Goal: Use online tool/utility: Utilize a website feature to perform a specific function

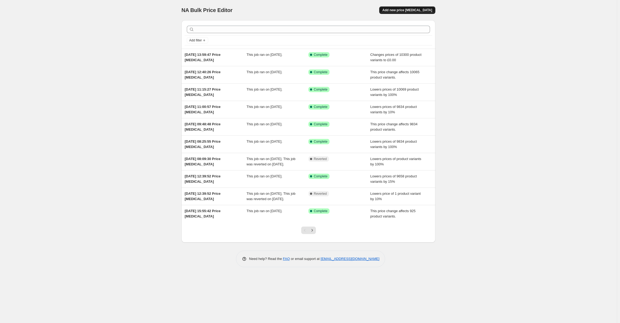
click at [419, 9] on span "Add new price [MEDICAL_DATA]" at bounding box center [408, 10] width 50 height 4
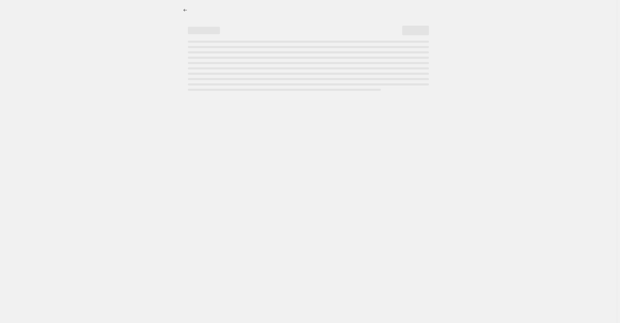
select select "percentage"
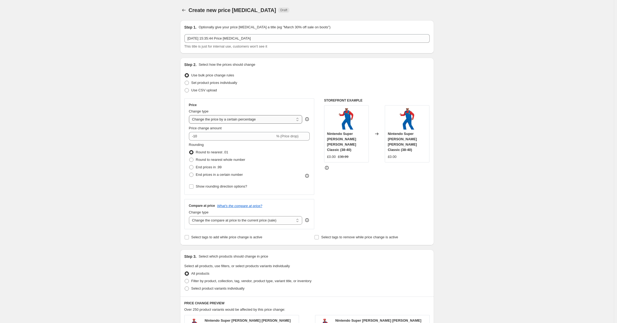
click at [227, 119] on select "Change the price to a certain amount Change the price by a certain amount Chang…" at bounding box center [246, 119] width 114 height 9
click at [190, 115] on select "Change the price to a certain amount Change the price by a certain amount Chang…" at bounding box center [246, 119] width 114 height 9
click at [214, 136] on input "-10" at bounding box center [232, 136] width 86 height 9
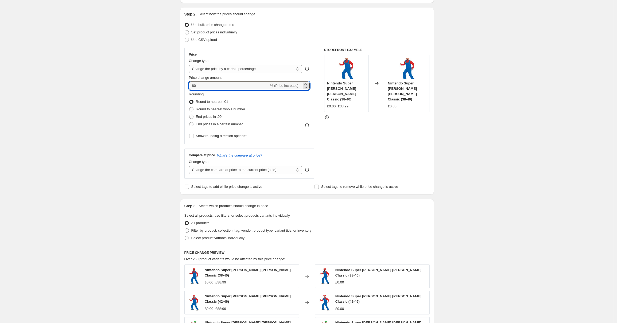
scroll to position [8, 0]
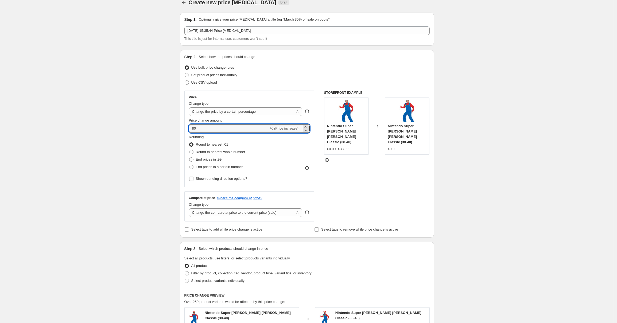
type input "80"
click at [152, 133] on div "Create new price [MEDICAL_DATA]. This page is ready Create new price [MEDICAL_D…" at bounding box center [307, 263] width 614 height 542
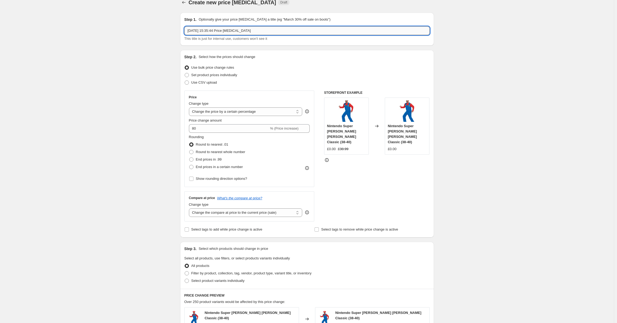
click at [249, 30] on input "[DATE] 15:35:44 Price [MEDICAL_DATA]" at bounding box center [307, 30] width 245 height 9
type input "Price Increase to 80% [DATE]"
click at [447, 77] on div "Create new price [MEDICAL_DATA]. This page is ready Create new price [MEDICAL_D…" at bounding box center [307, 263] width 614 height 542
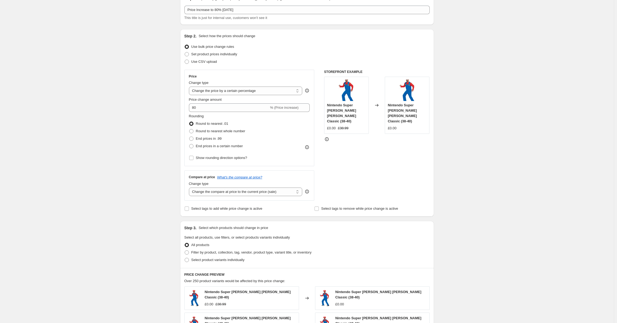
scroll to position [29, 0]
click at [222, 137] on span "End prices in .99" at bounding box center [209, 138] width 26 height 4
click at [190, 137] on input "End prices in .99" at bounding box center [189, 136] width 0 height 0
radio input "true"
click at [221, 124] on span "Round to nearest .01" at bounding box center [212, 123] width 32 height 4
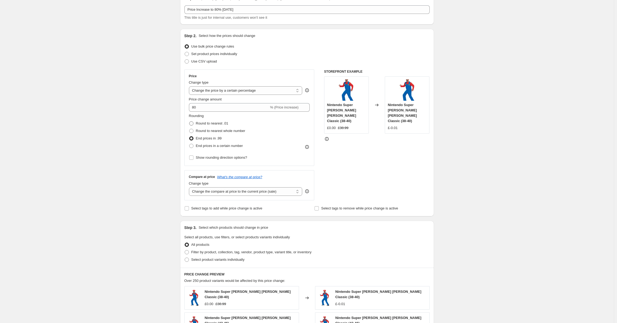
click at [190, 122] on input "Round to nearest .01" at bounding box center [189, 121] width 0 height 0
radio input "true"
click at [216, 109] on input "80" at bounding box center [229, 107] width 80 height 9
click at [287, 107] on span "% (Price increase)" at bounding box center [284, 107] width 28 height 4
click at [307, 106] on icon at bounding box center [306, 105] width 2 height 1
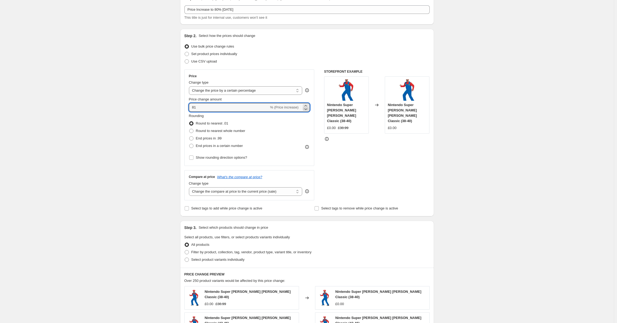
click at [308, 109] on icon at bounding box center [306, 110] width 3 height 2
type input "80"
click at [149, 132] on div "Create new price [MEDICAL_DATA]. This page is ready Create new price [MEDICAL_D…" at bounding box center [307, 242] width 614 height 542
click at [237, 94] on select "Change the price to a certain amount Change the price by a certain amount Chang…" at bounding box center [246, 90] width 114 height 9
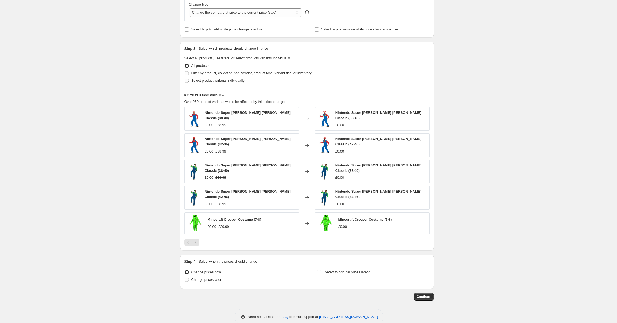
scroll to position [218, 0]
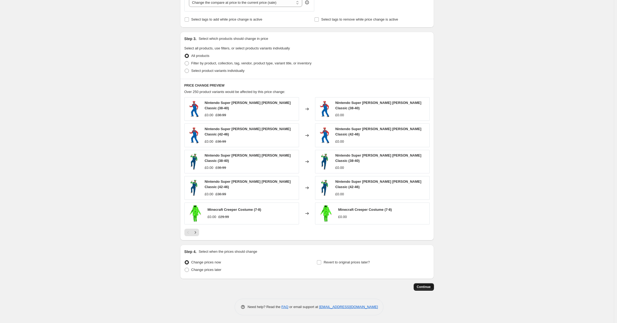
click at [426, 286] on span "Continue" at bounding box center [424, 287] width 14 height 4
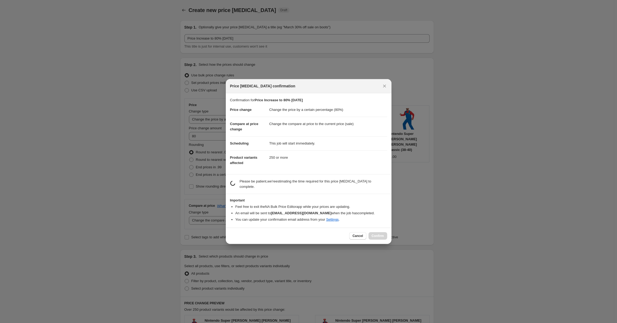
scroll to position [0, 0]
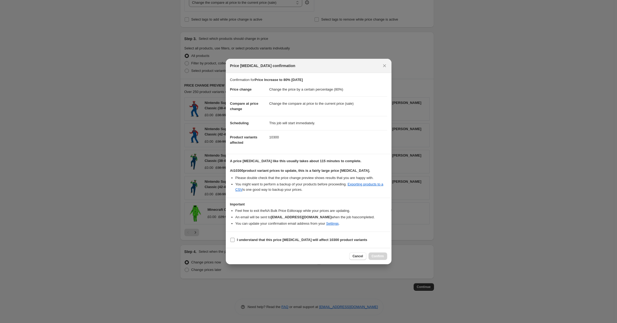
click at [290, 240] on b "I understand that this price [MEDICAL_DATA] will affect 10300 product variants" at bounding box center [302, 240] width 131 height 4
click at [235, 240] on input "I understand that this price [MEDICAL_DATA] will affect 10300 product variants" at bounding box center [233, 240] width 4 height 4
checkbox input "true"
click at [376, 256] on span "Confirm" at bounding box center [378, 256] width 12 height 4
